Goal: Task Accomplishment & Management: Manage account settings

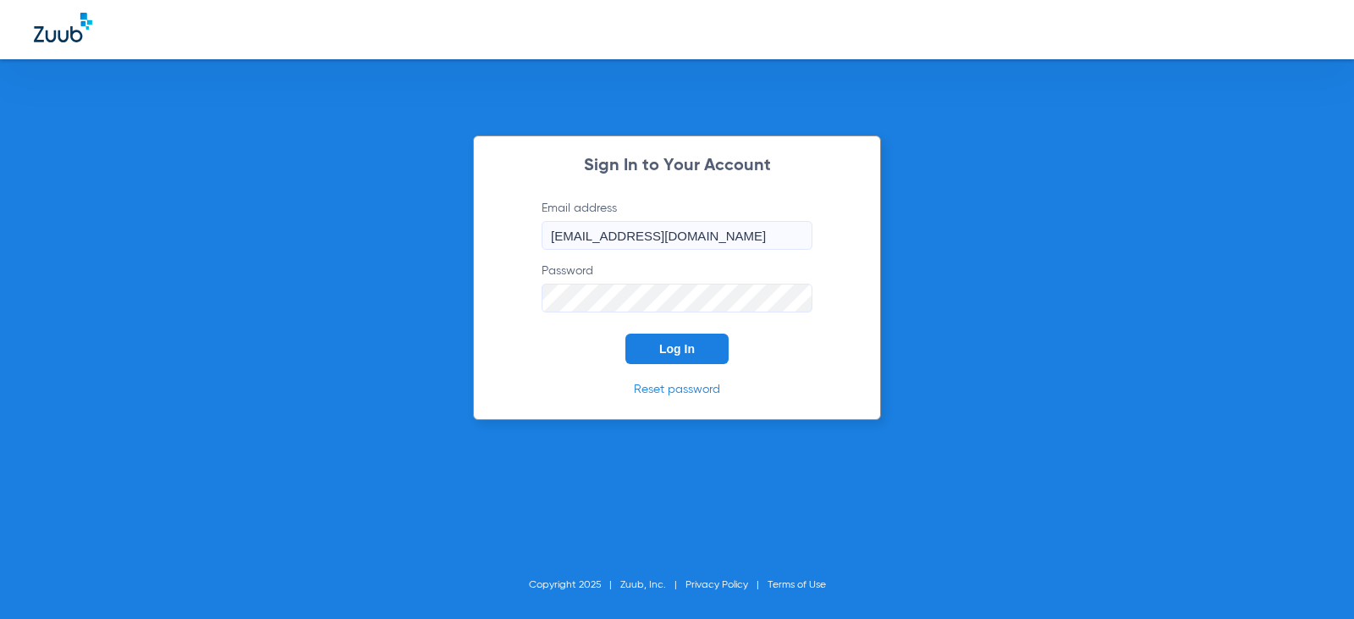
click at [662, 355] on button "Log In" at bounding box center [676, 348] width 103 height 30
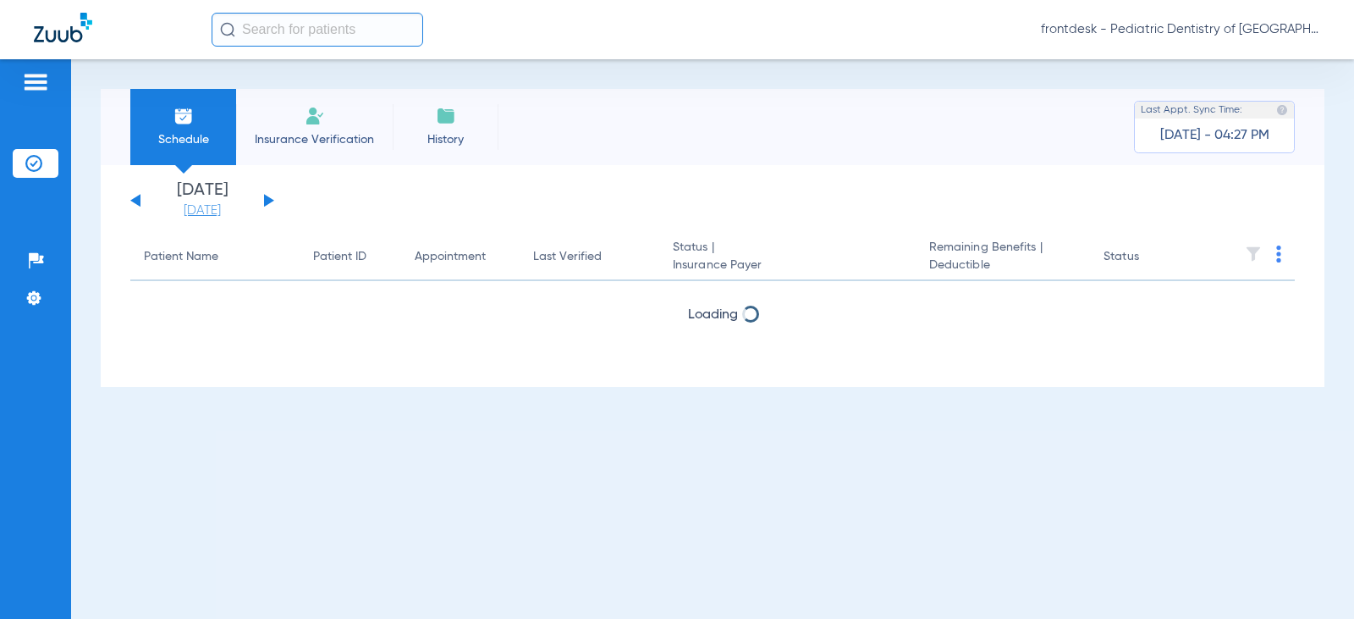
click at [191, 210] on link "[DATE]" at bounding box center [203, 210] width 102 height 17
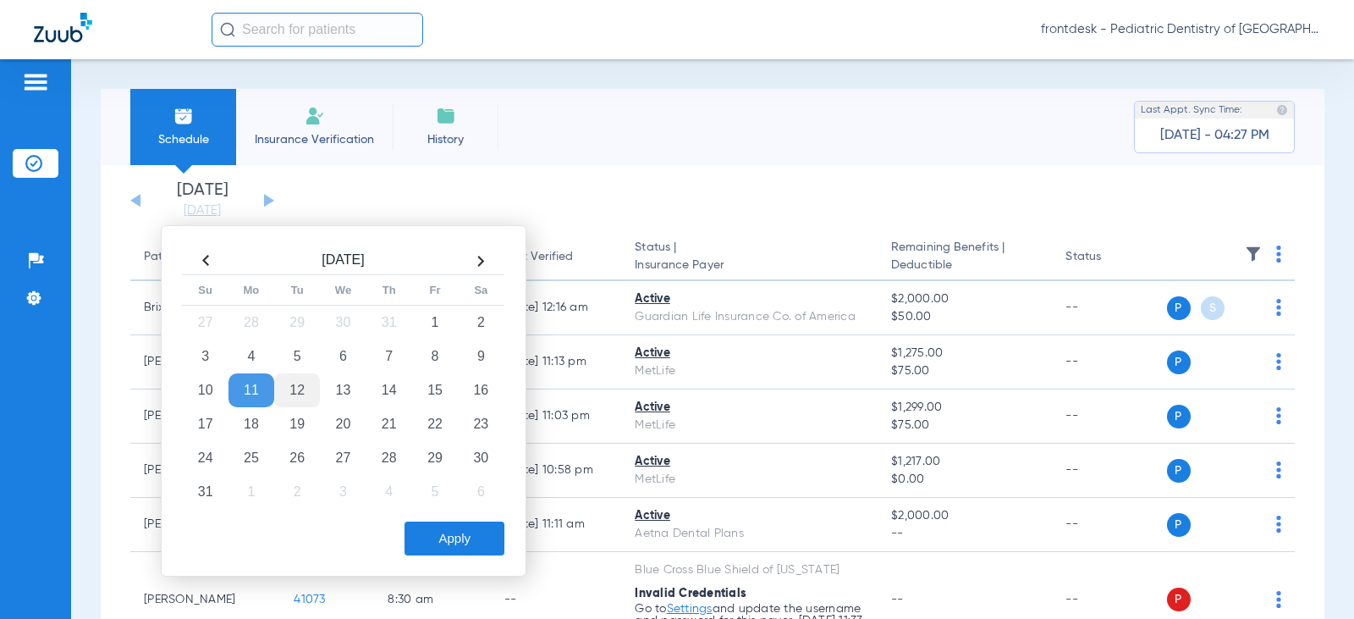
click at [301, 388] on td "12" at bounding box center [297, 390] width 46 height 34
click at [437, 535] on button "Apply" at bounding box center [455, 538] width 100 height 34
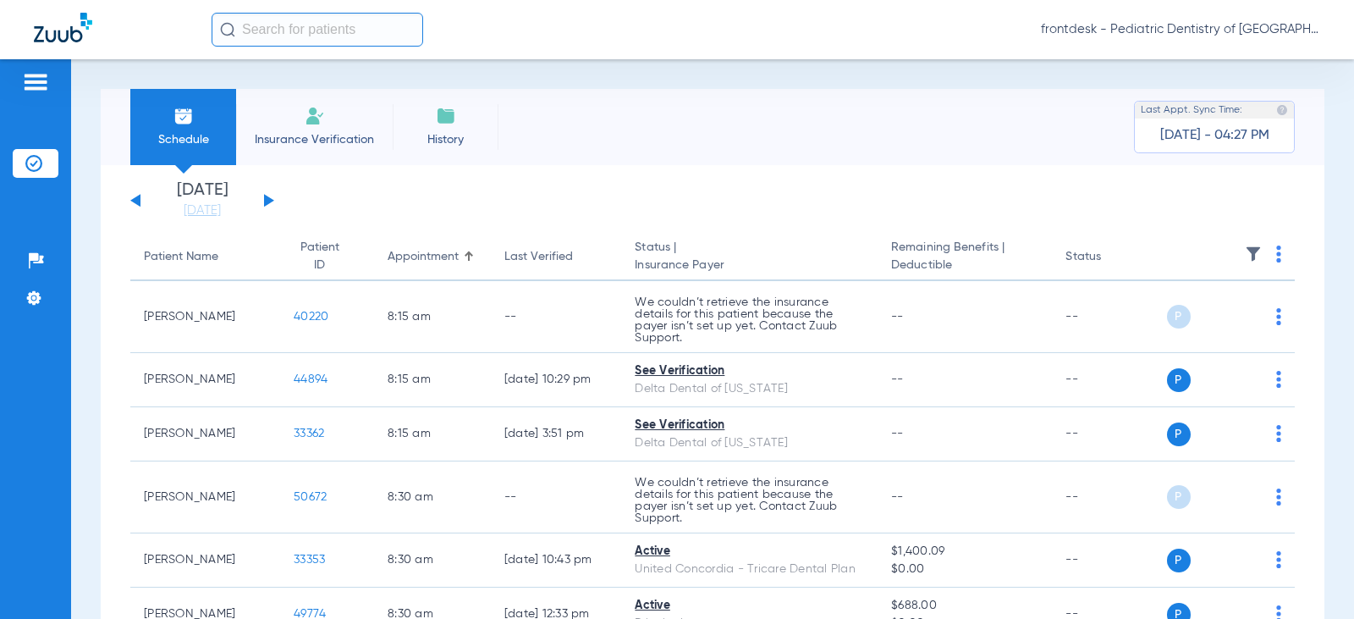
click at [1160, 140] on span "[DATE] - 04:27 PM" at bounding box center [1214, 135] width 109 height 17
click at [313, 134] on span "Insurance Verification" at bounding box center [314, 139] width 131 height 17
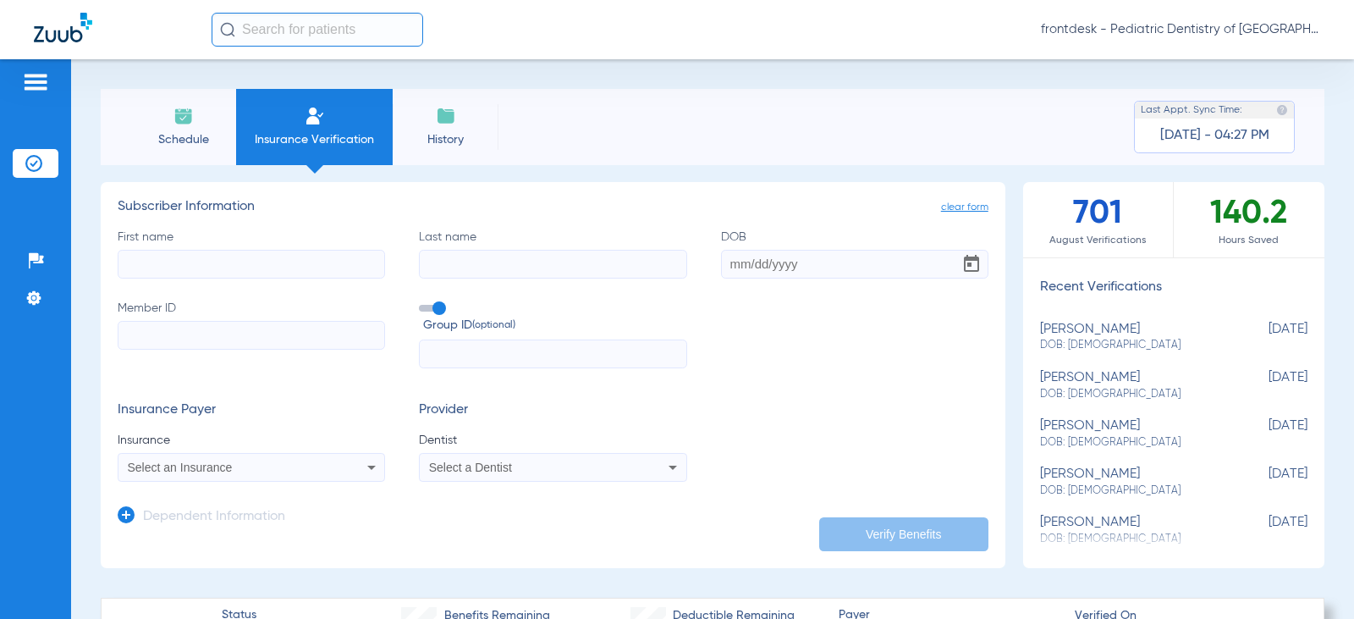
click at [186, 132] on span "Schedule" at bounding box center [183, 139] width 80 height 17
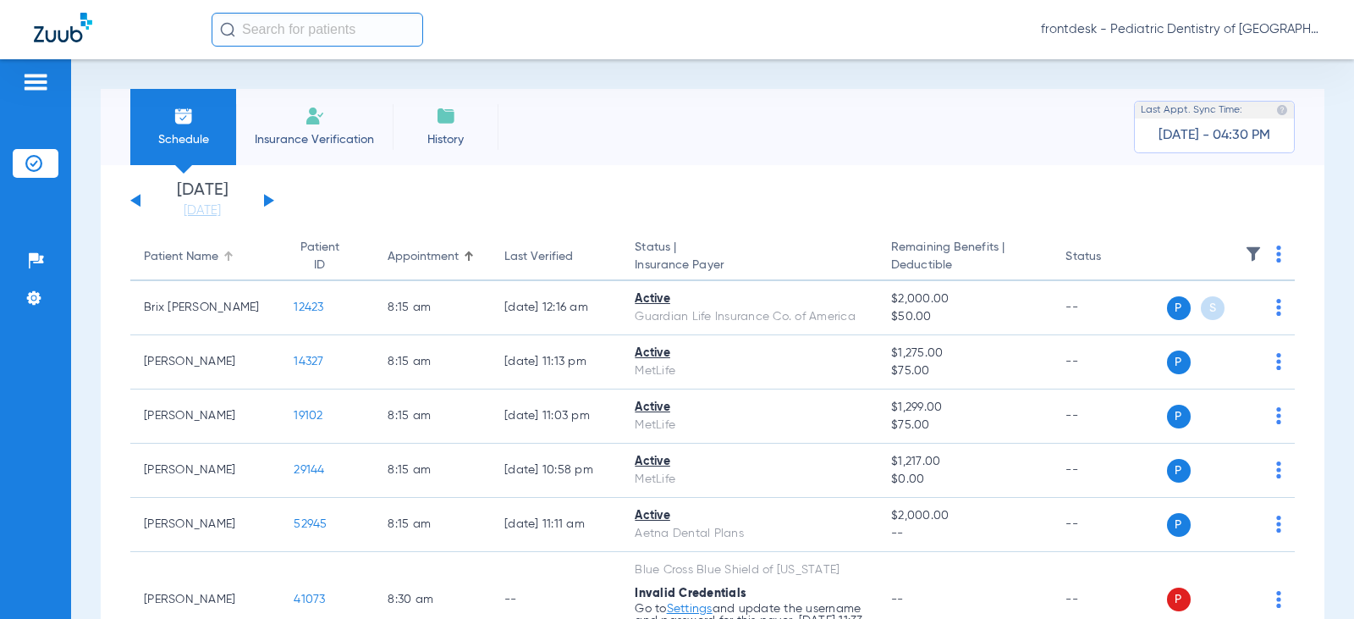
click at [188, 257] on div "Patient Name" at bounding box center [181, 257] width 74 height 18
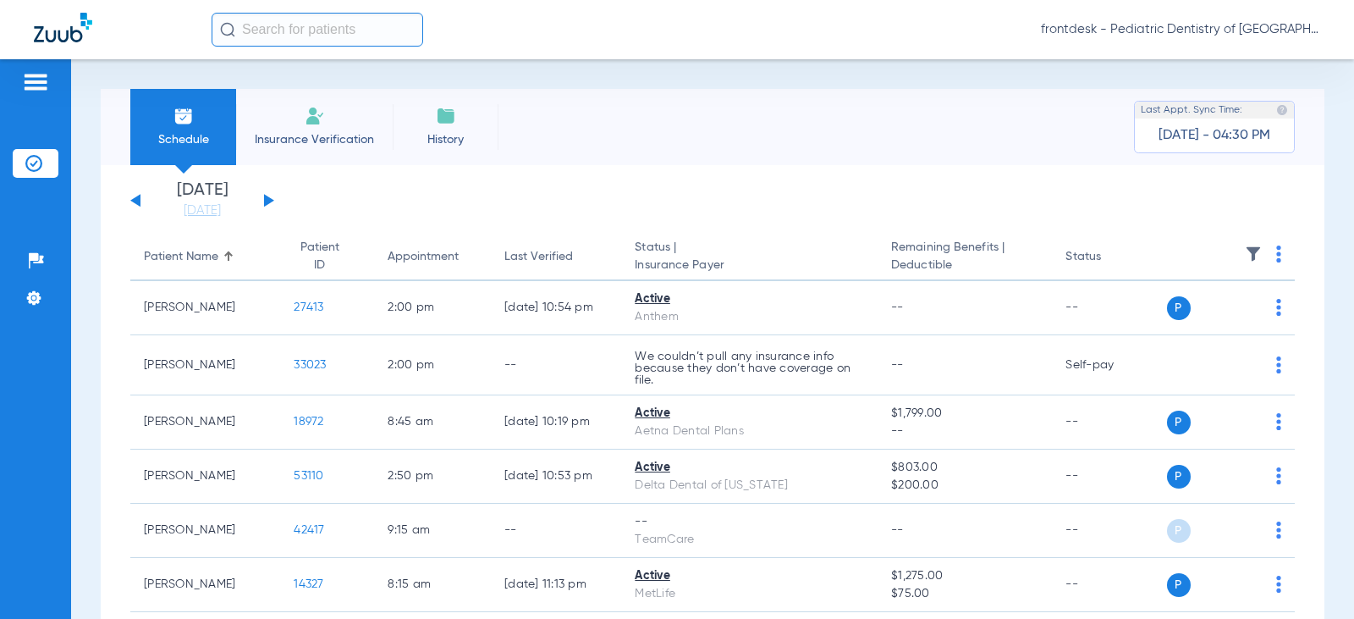
click at [78, 119] on div "Schedule Insurance Verification History Last Appt. Sync Time: [DATE] - 04:30 PM…" at bounding box center [712, 338] width 1283 height 559
click at [80, 321] on div "Schedule Insurance Verification History Last Appt. Sync Time: [DATE] - 04:41 PM…" at bounding box center [712, 338] width 1283 height 559
